Goal: Task Accomplishment & Management: Use online tool/utility

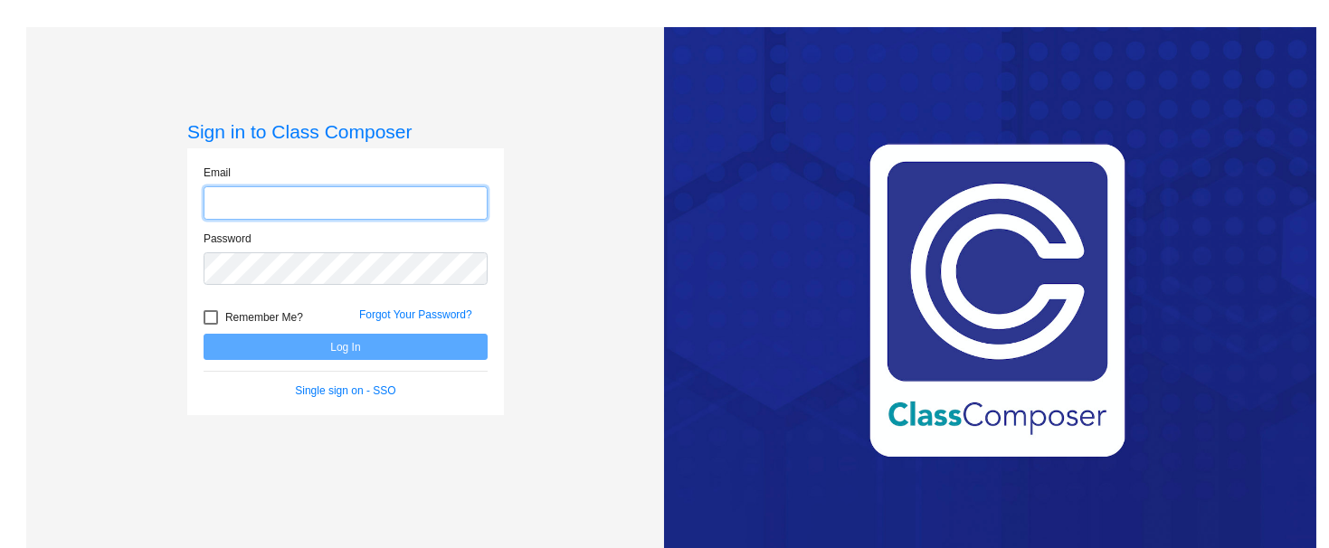
type input "[EMAIL_ADDRESS][DOMAIN_NAME]"
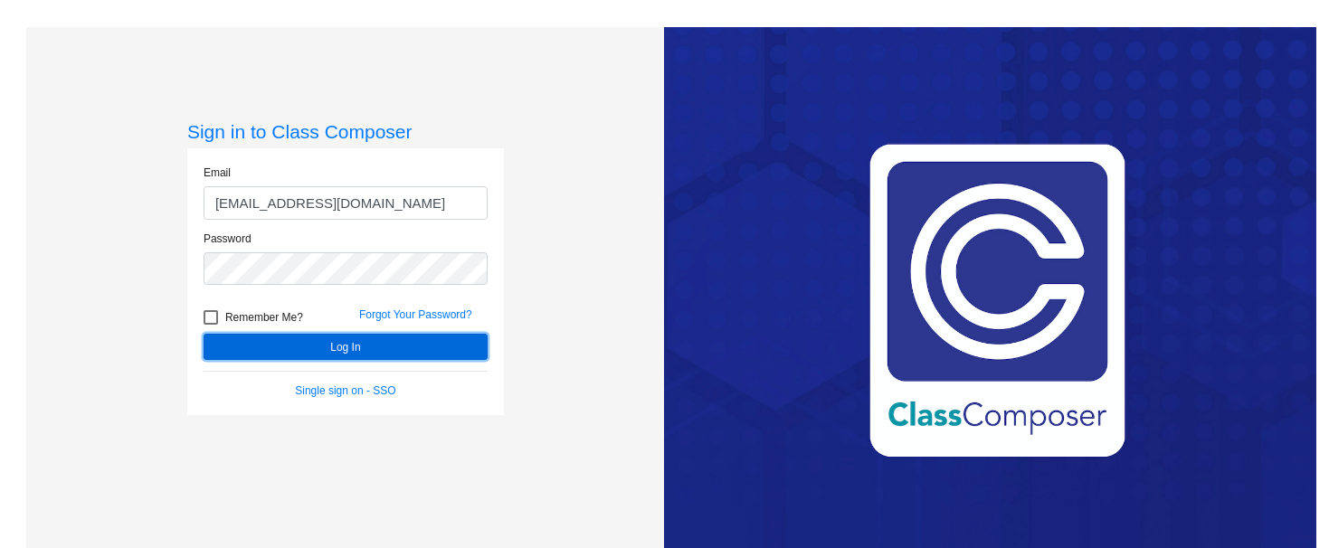
click at [388, 347] on button "Log In" at bounding box center [345, 347] width 284 height 26
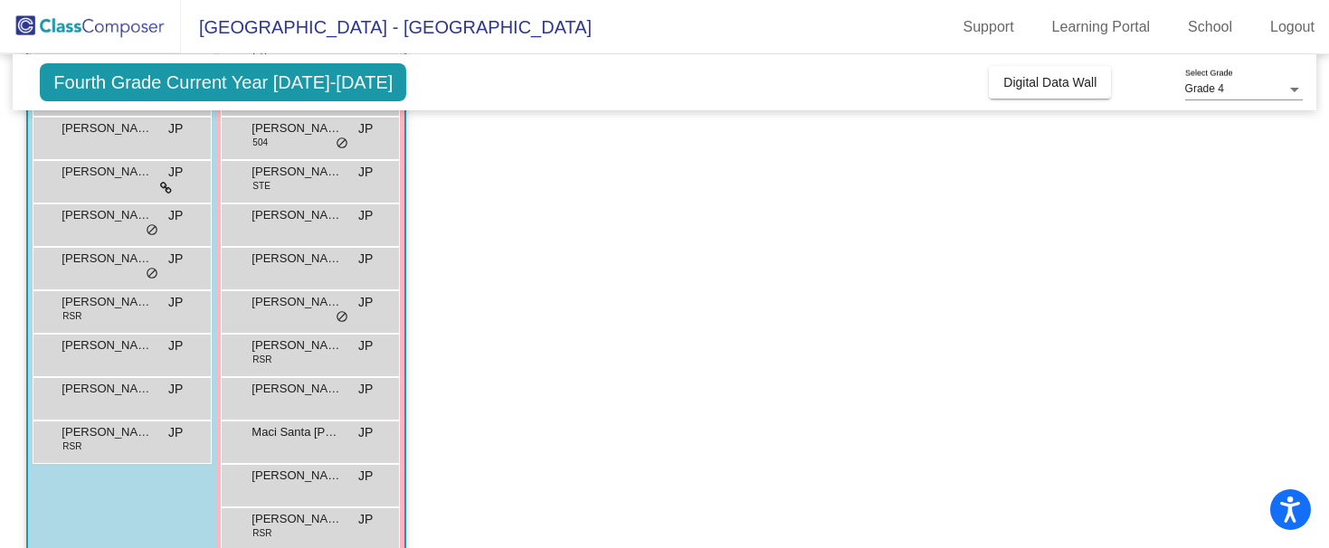
scroll to position [298, 0]
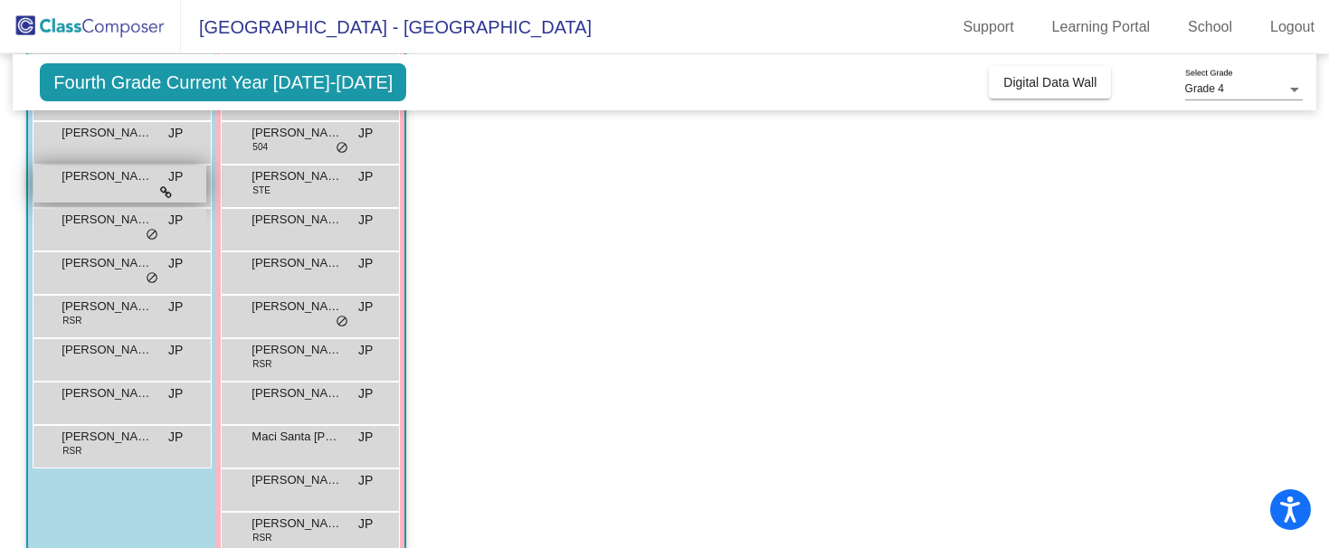
click at [165, 198] on icon at bounding box center [166, 192] width 12 height 13
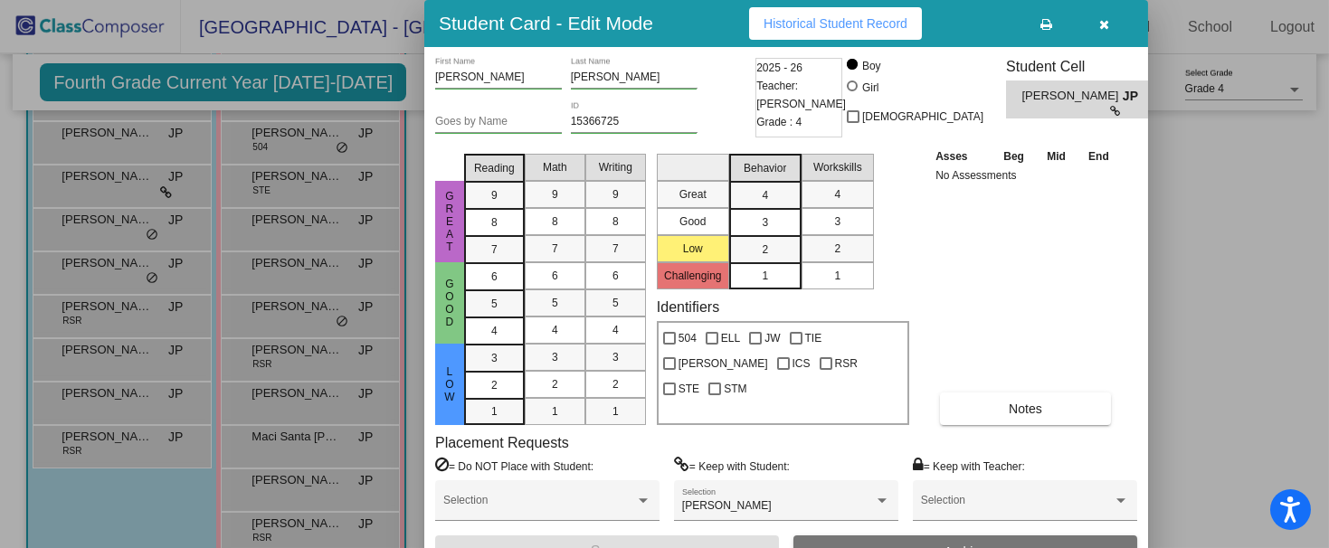
click at [147, 276] on div at bounding box center [664, 274] width 1329 height 548
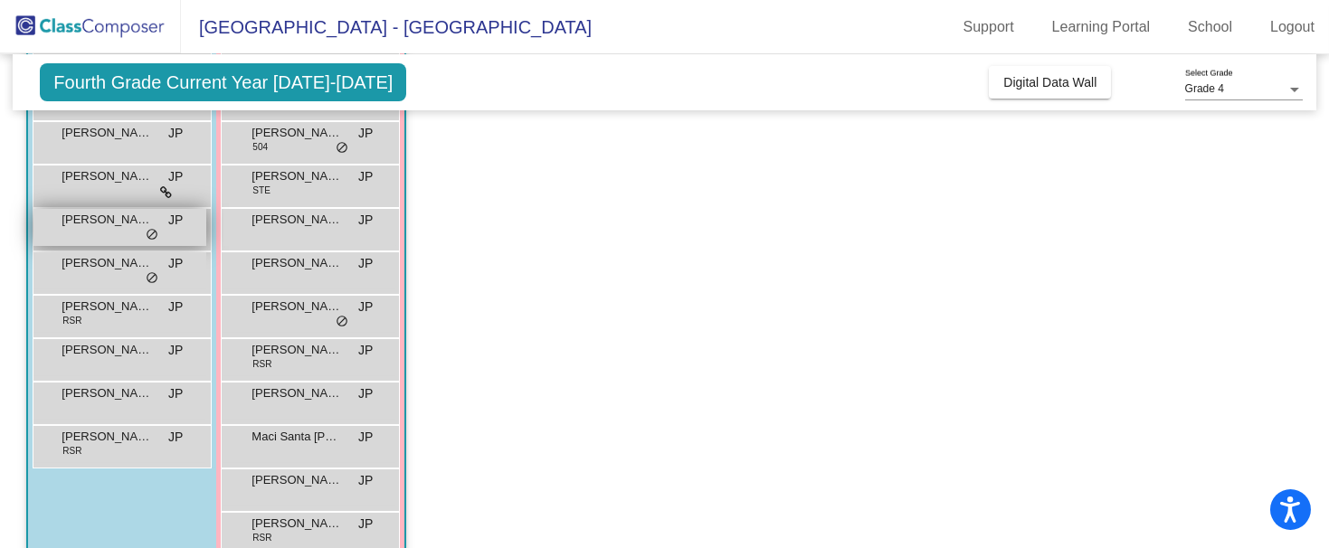
click at [152, 230] on span "do_not_disturb_alt" at bounding box center [152, 235] width 13 height 14
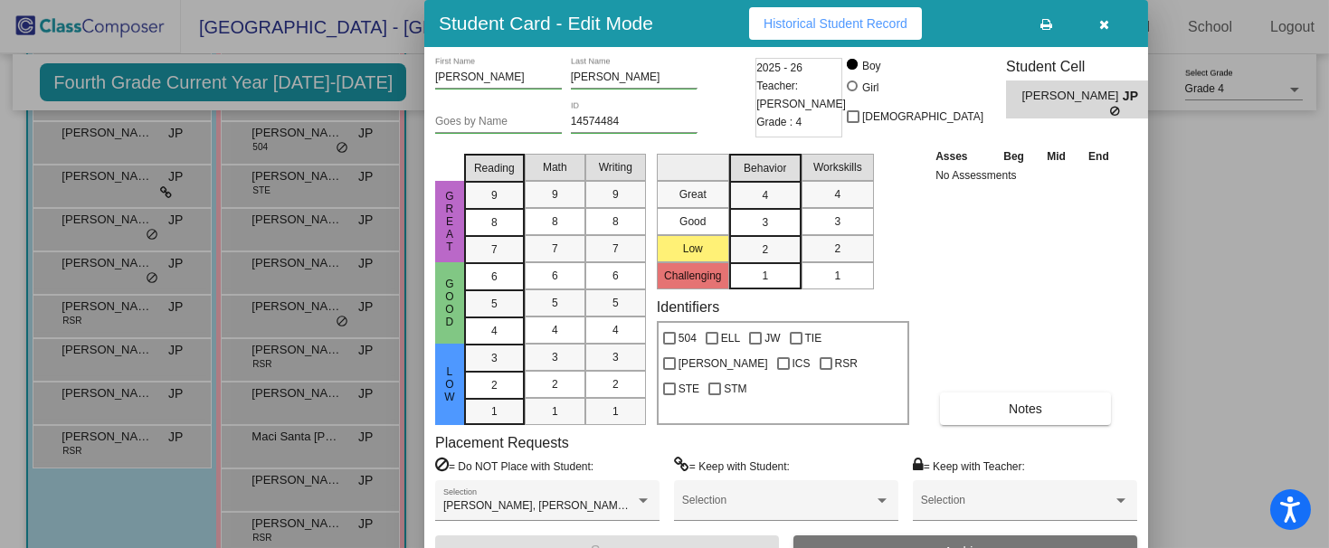
click at [119, 266] on div at bounding box center [664, 274] width 1329 height 548
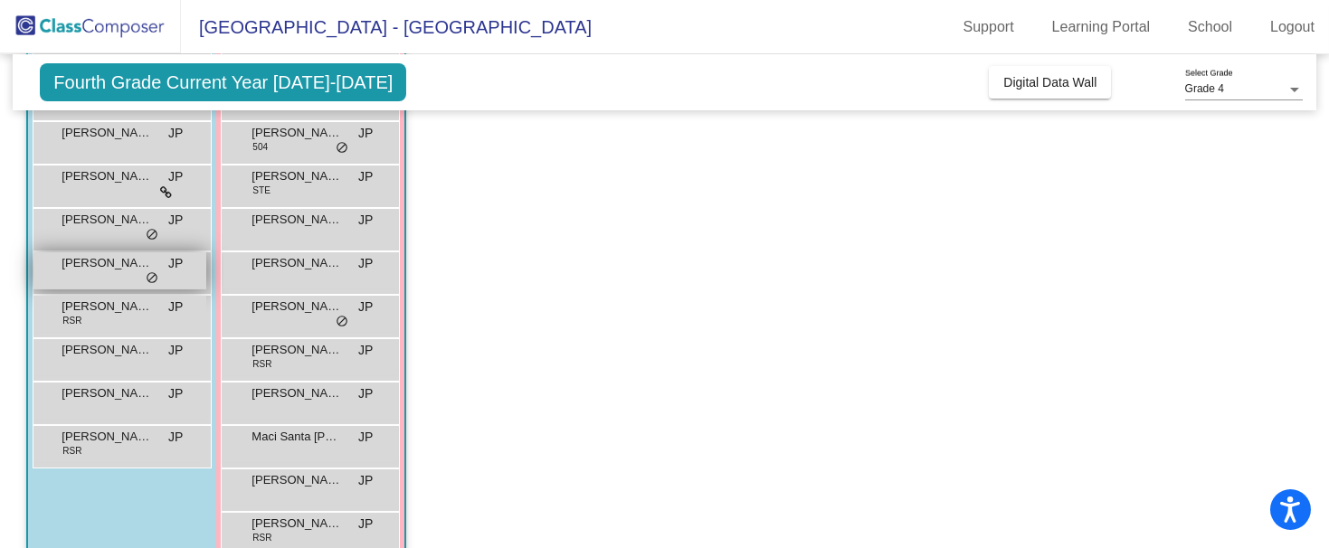
click at [157, 276] on span "do_not_disturb_alt" at bounding box center [152, 278] width 13 height 14
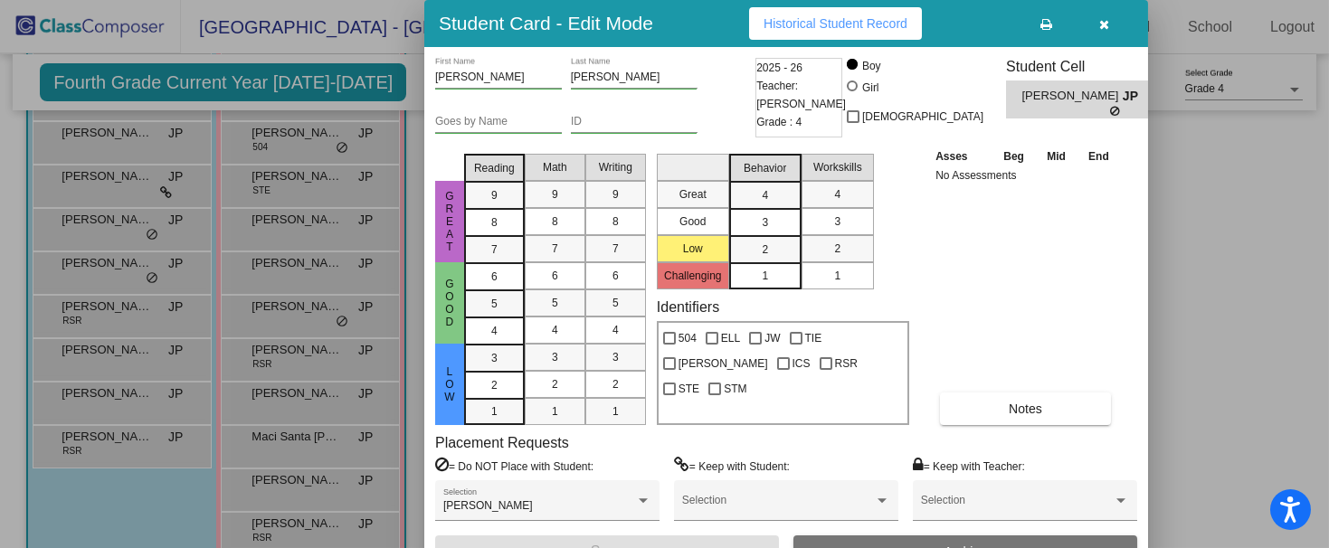
click at [328, 323] on div at bounding box center [664, 274] width 1329 height 548
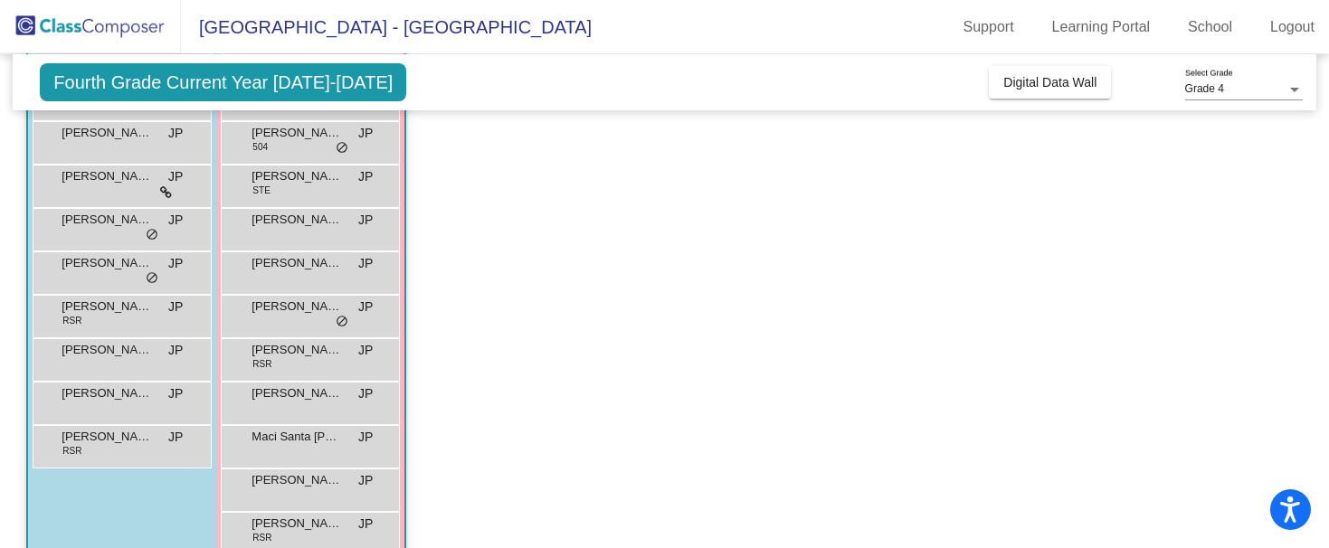
click at [328, 323] on div "[PERSON_NAME] lock do_not_disturb_alt" at bounding box center [309, 314] width 173 height 37
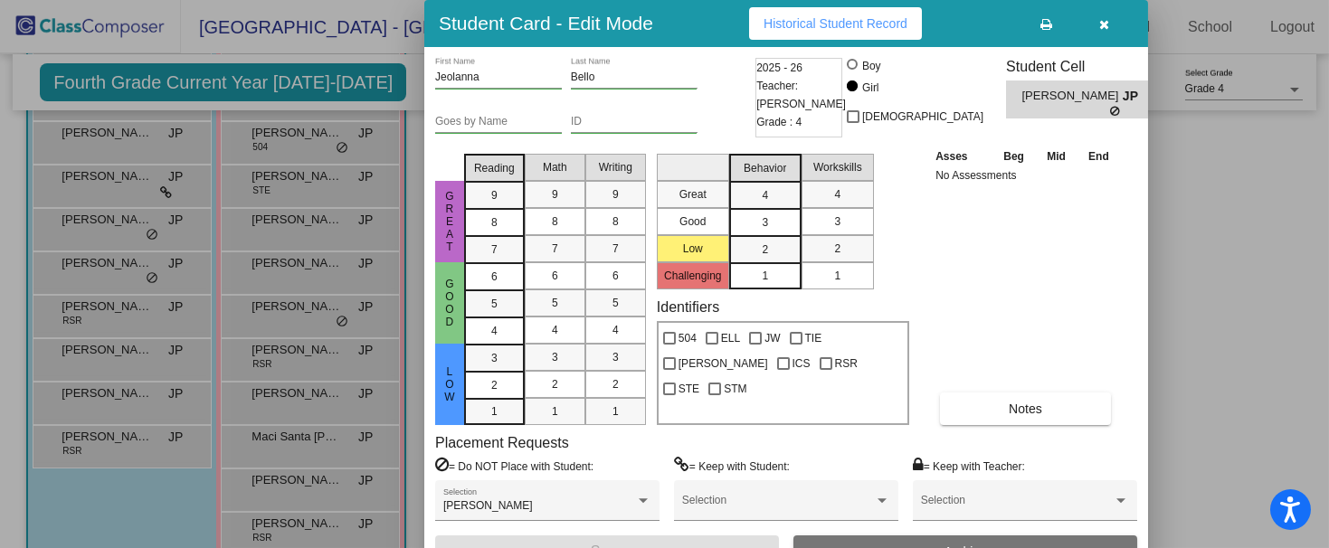
click at [398, 427] on div at bounding box center [664, 274] width 1329 height 548
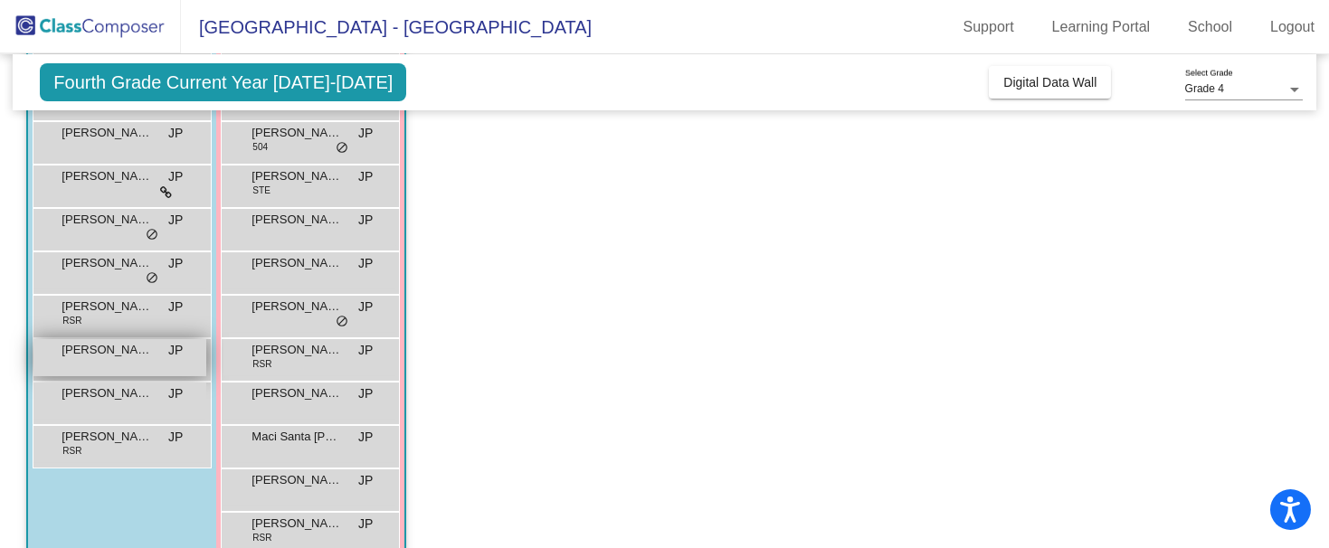
click at [134, 350] on span "[PERSON_NAME]" at bounding box center [106, 350] width 90 height 18
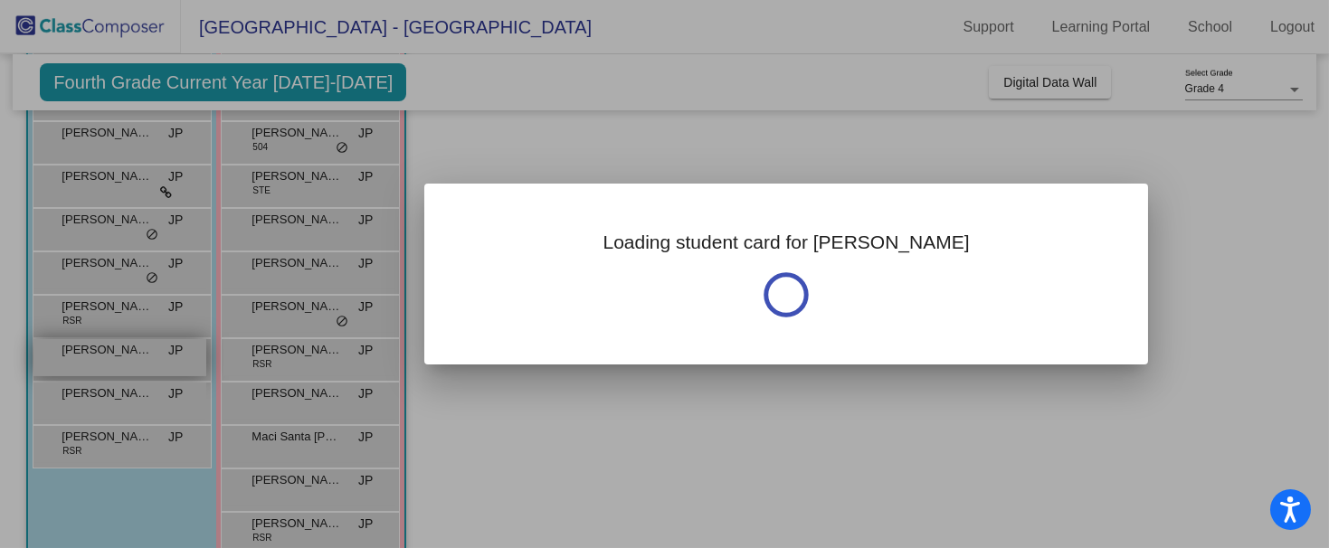
click at [134, 350] on div at bounding box center [664, 274] width 1329 height 548
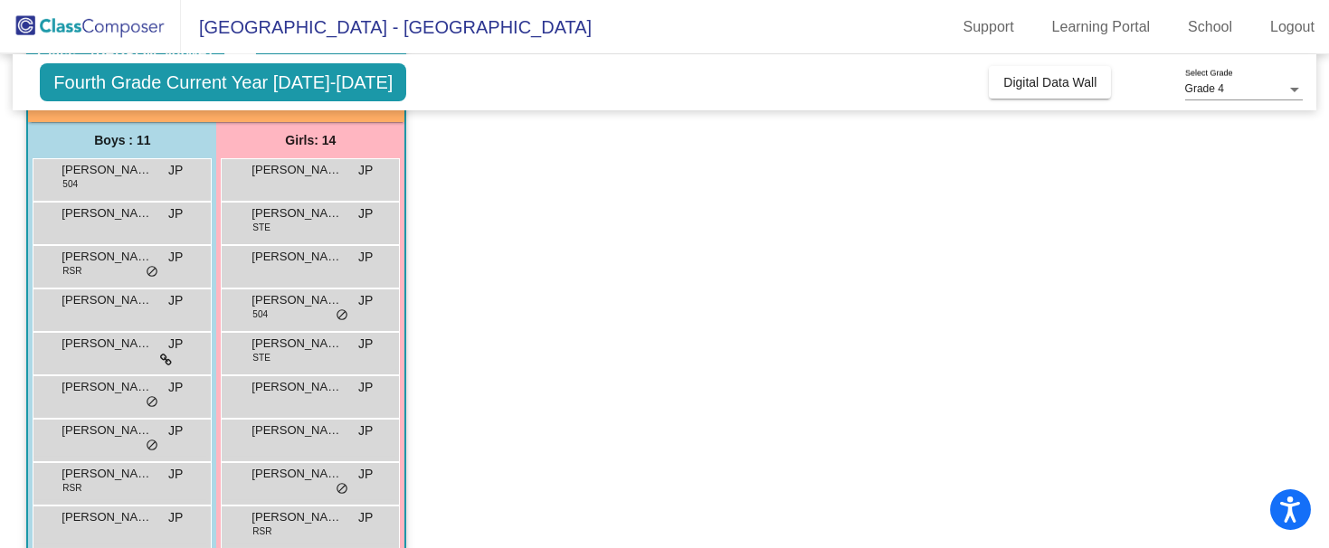
scroll to position [117, 0]
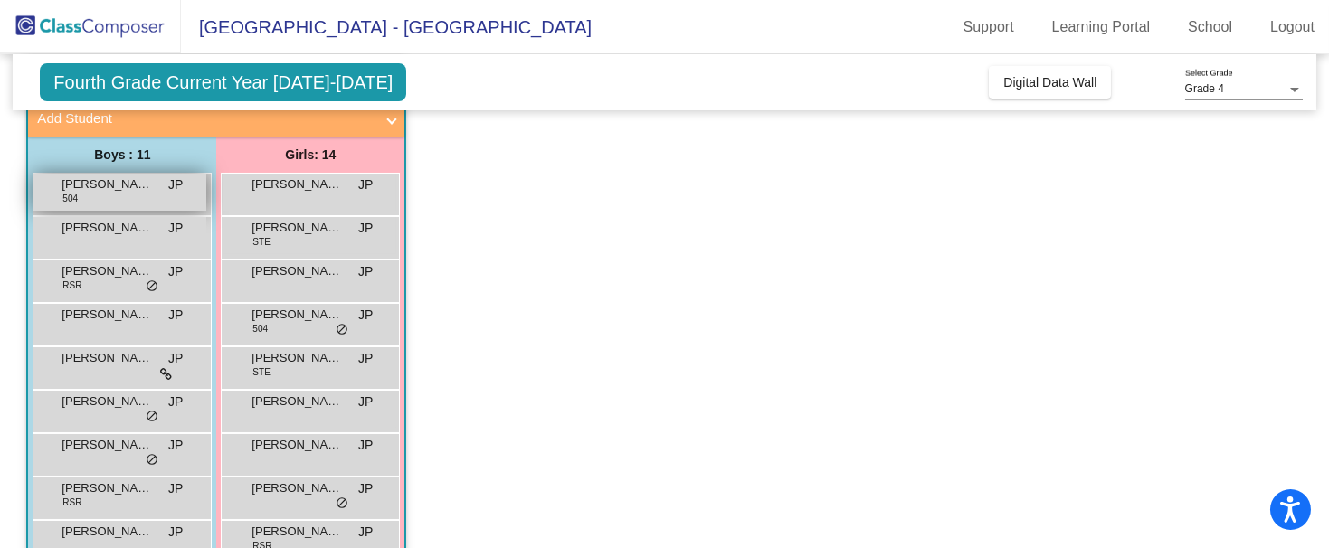
click at [131, 194] on div "[PERSON_NAME] 504 JP lock do_not_disturb_alt" at bounding box center [119, 192] width 173 height 37
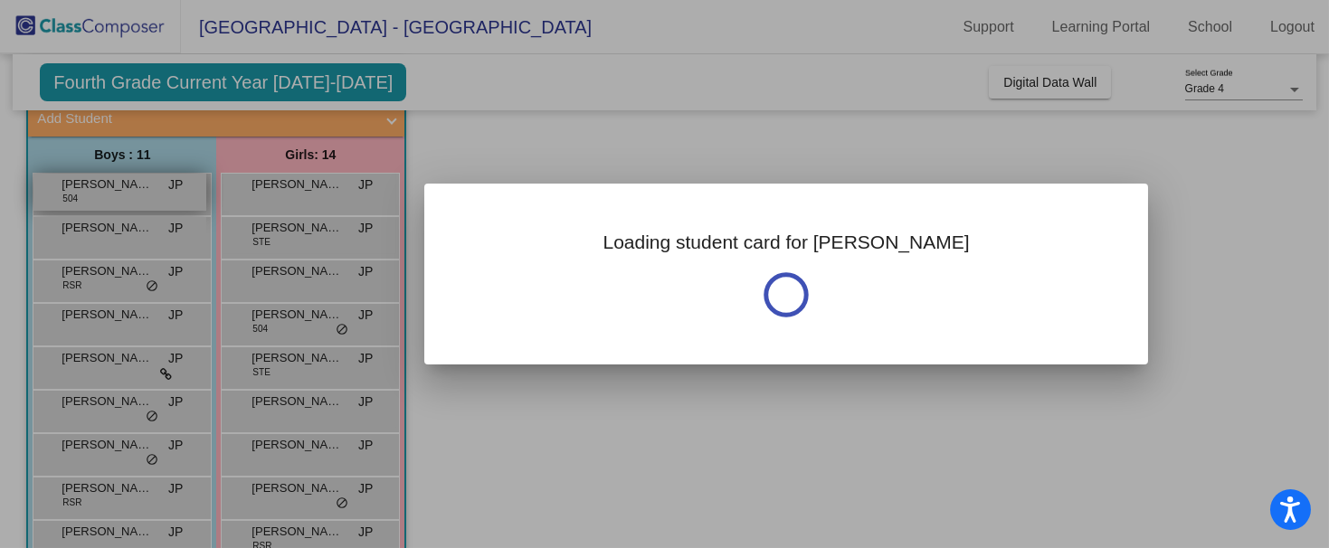
click at [131, 194] on div at bounding box center [664, 274] width 1329 height 548
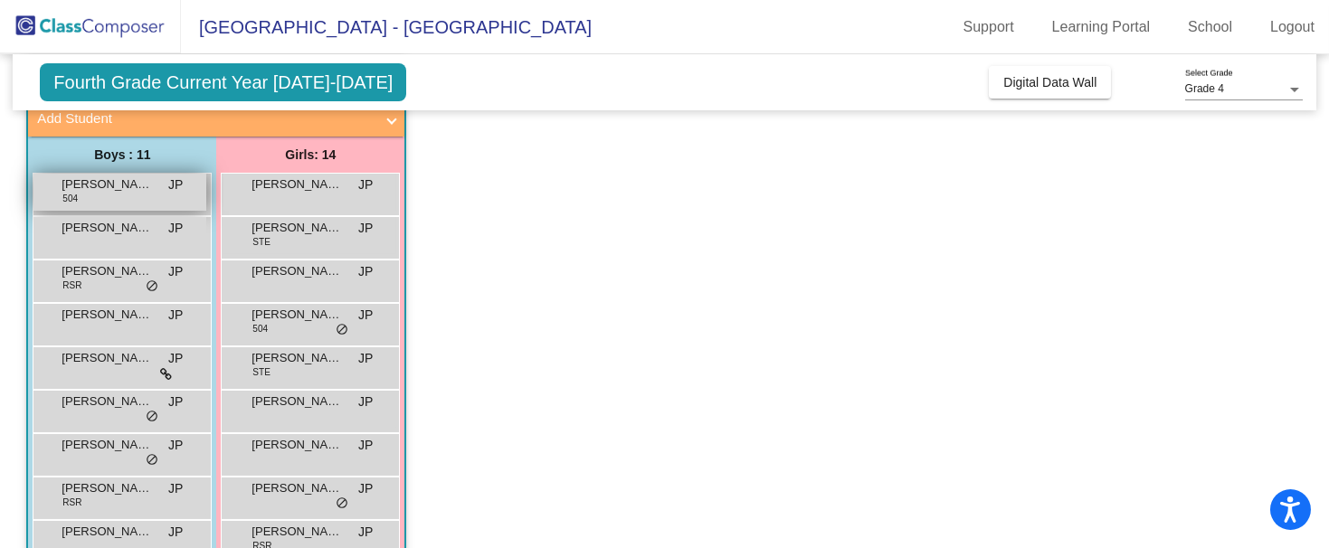
click at [131, 194] on div "[PERSON_NAME] 504 JP lock do_not_disturb_alt" at bounding box center [119, 192] width 173 height 37
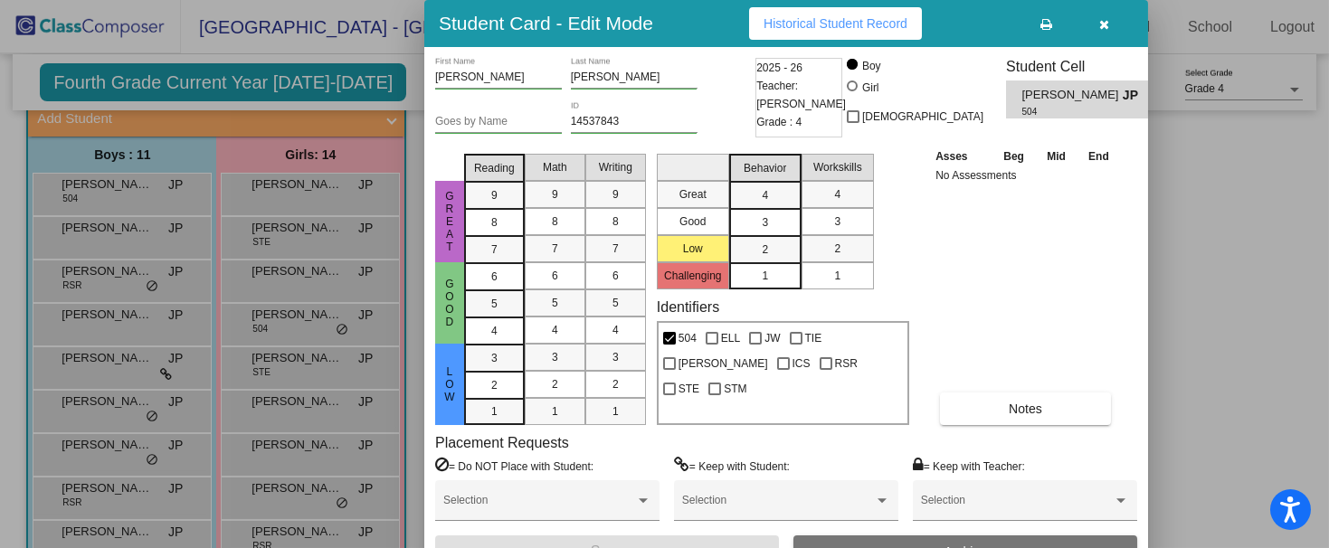
click at [271, 235] on div at bounding box center [664, 274] width 1329 height 548
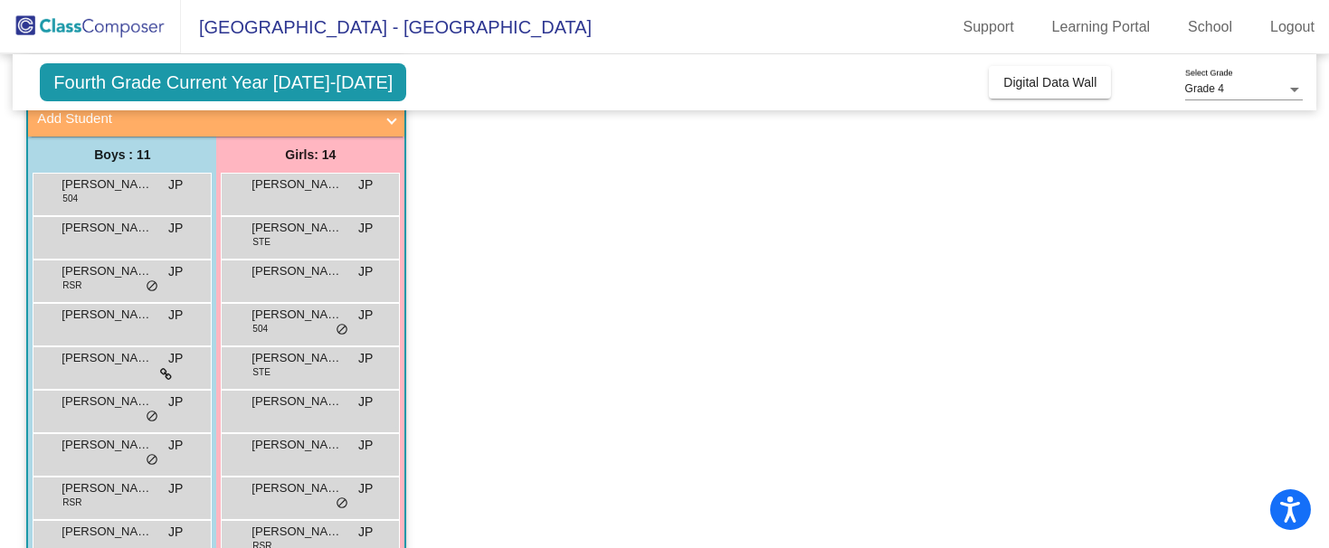
click at [270, 235] on span "STE" at bounding box center [260, 242] width 17 height 14
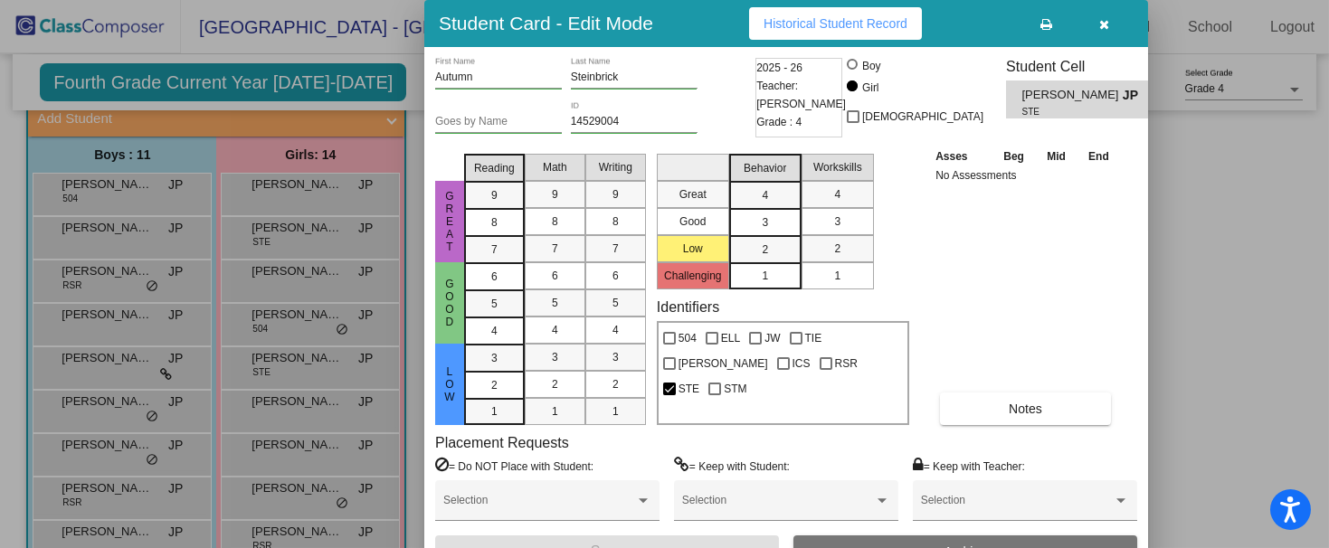
click at [414, 295] on div at bounding box center [664, 274] width 1329 height 548
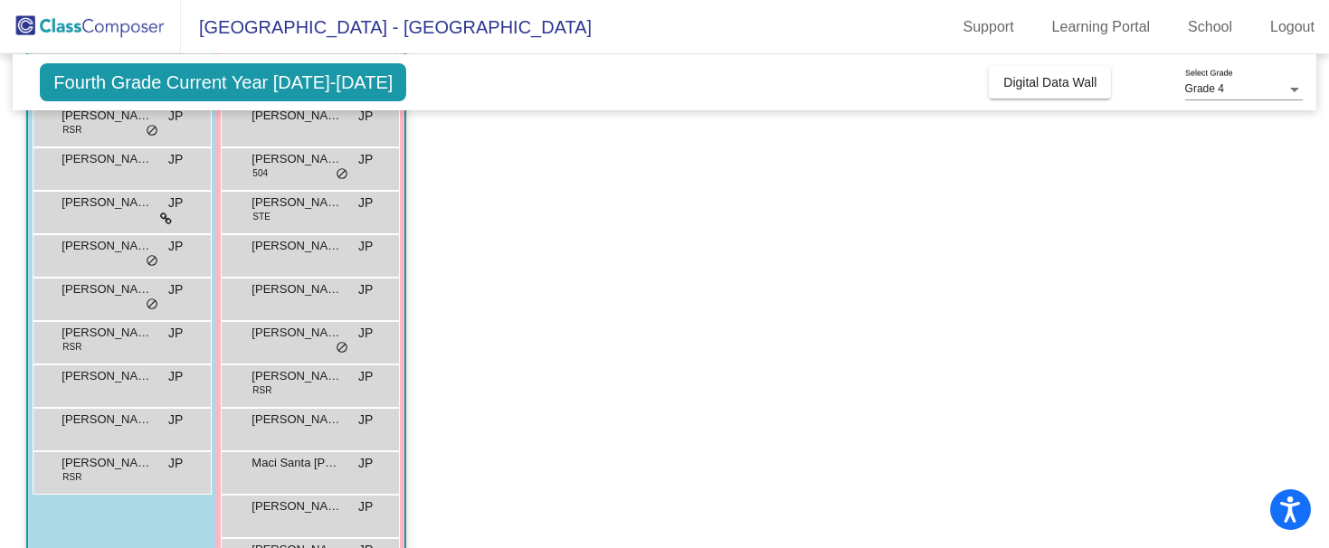
scroll to position [15, 0]
